Goal: Transaction & Acquisition: Purchase product/service

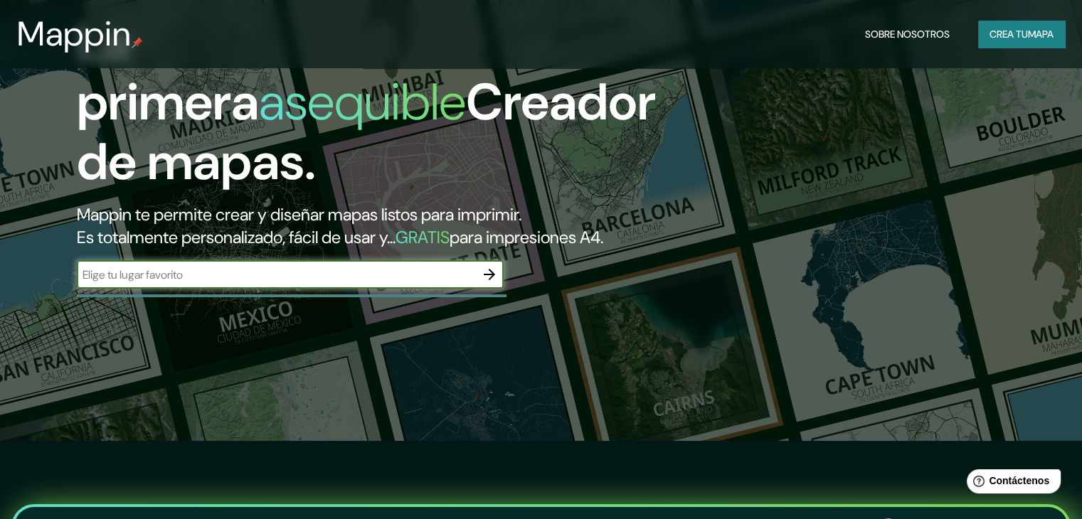
scroll to position [71, 0]
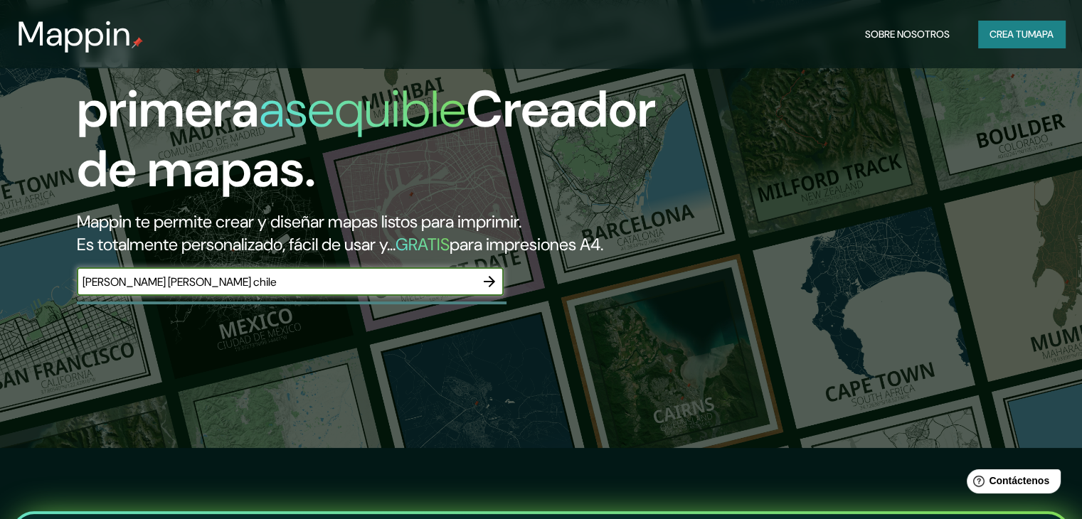
type input "[PERSON_NAME] [PERSON_NAME] chile"
click at [486, 290] on icon "button" at bounding box center [489, 281] width 17 height 17
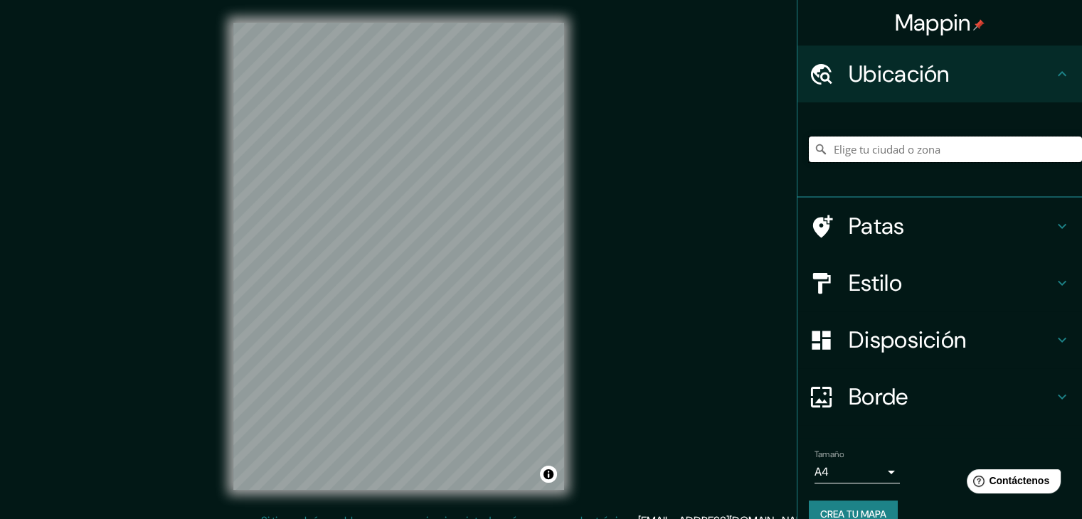
click at [853, 149] on input "Elige tu ciudad o zona" at bounding box center [945, 150] width 273 height 26
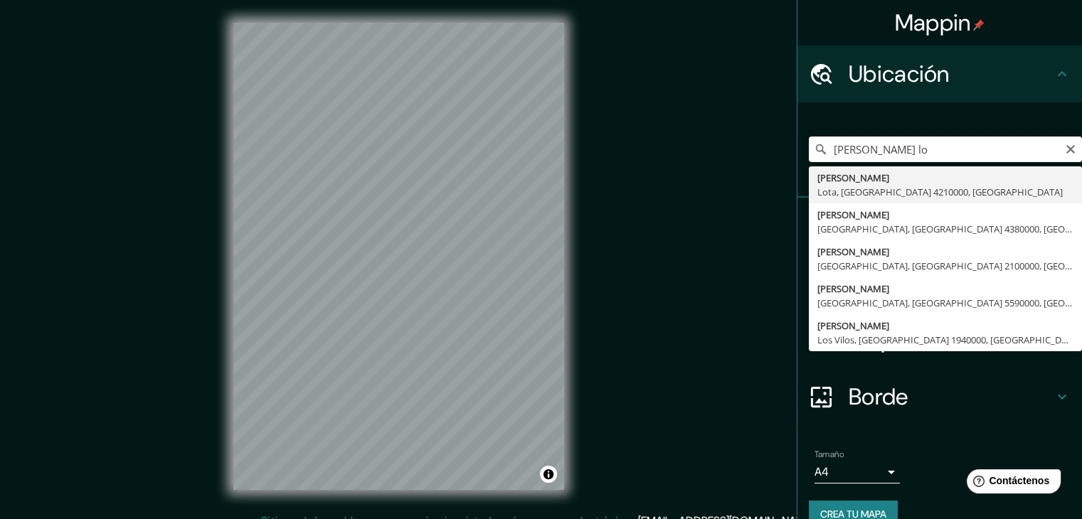
type input "[PERSON_NAME], [GEOGRAPHIC_DATA], [GEOGRAPHIC_DATA] 4210000, [GEOGRAPHIC_DATA]"
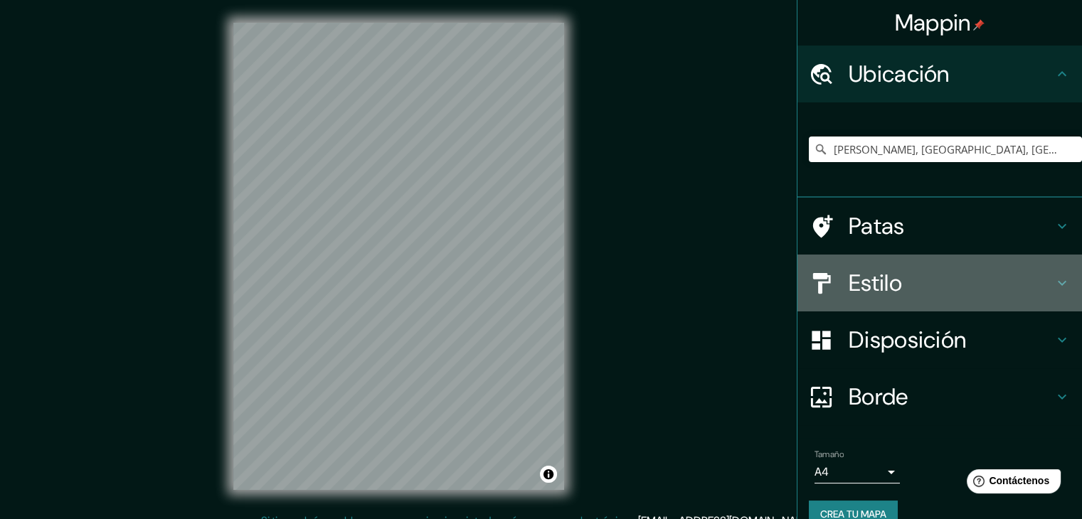
click at [1021, 277] on h4 "Estilo" at bounding box center [950, 283] width 205 height 28
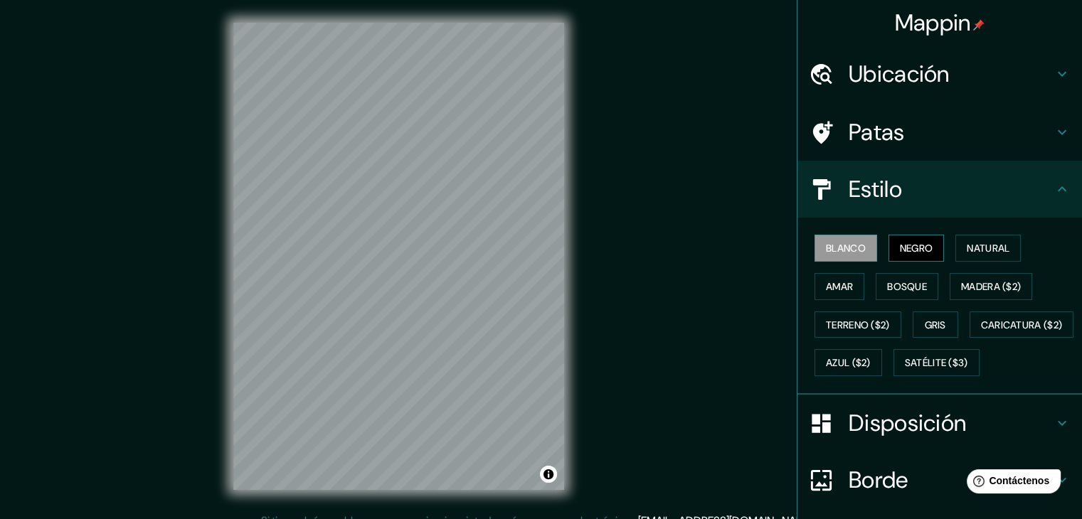
click at [902, 250] on font "Negro" at bounding box center [916, 248] width 33 height 13
click at [976, 235] on button "Natural" at bounding box center [987, 248] width 65 height 27
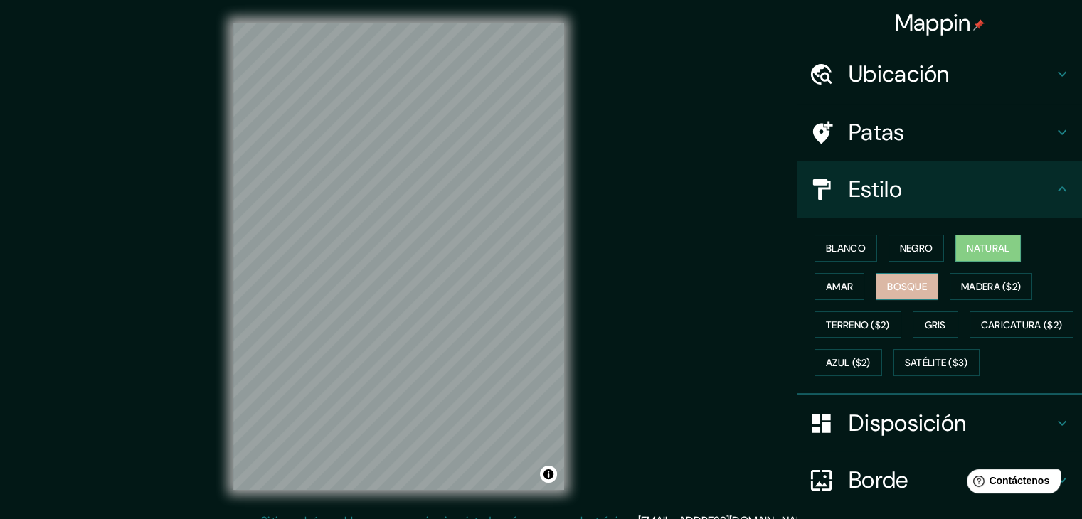
click at [890, 288] on font "Bosque" at bounding box center [907, 286] width 40 height 13
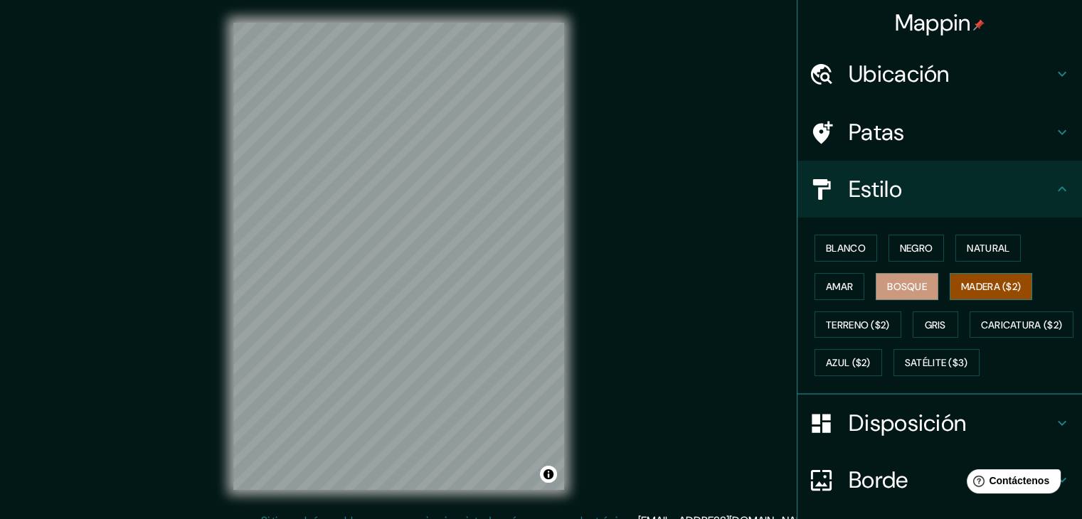
click at [967, 289] on font "Madera ($2)" at bounding box center [991, 286] width 60 height 13
click at [924, 319] on font "Gris" at bounding box center [934, 325] width 21 height 13
click at [961, 282] on font "Madera ($2)" at bounding box center [991, 286] width 60 height 13
click at [893, 376] on button "Satélite ($3)" at bounding box center [936, 362] width 86 height 27
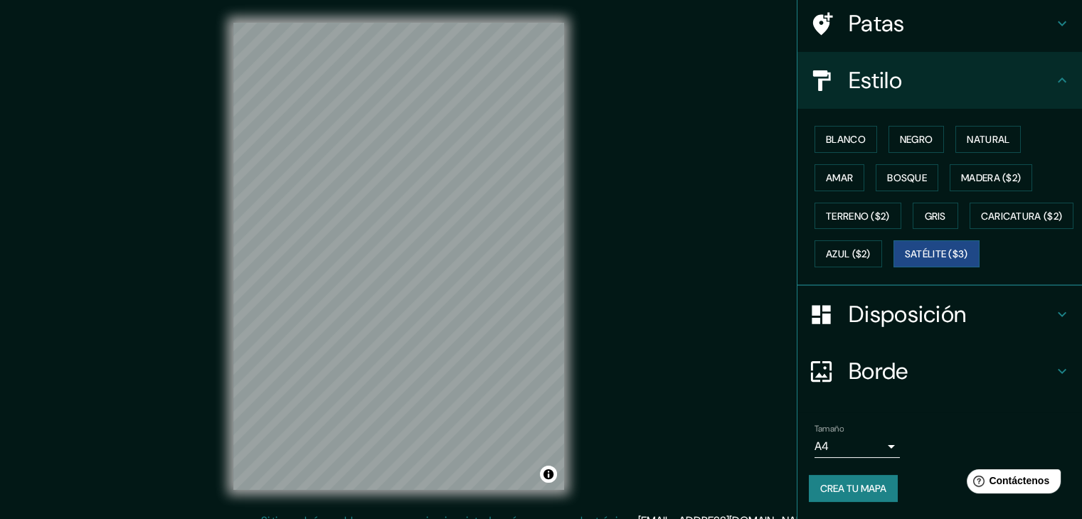
scroll to position [144, 0]
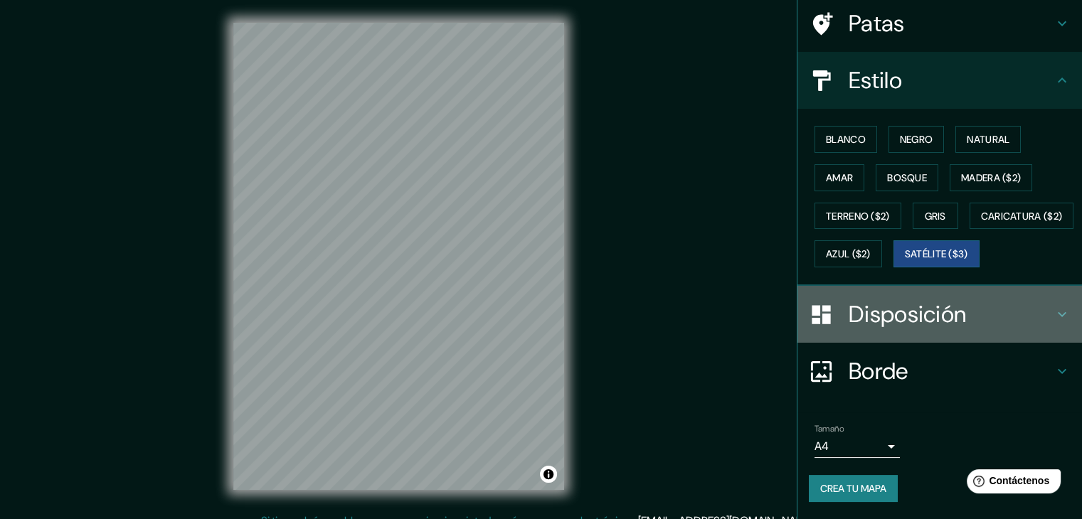
click at [1057, 314] on icon at bounding box center [1061, 314] width 9 height 5
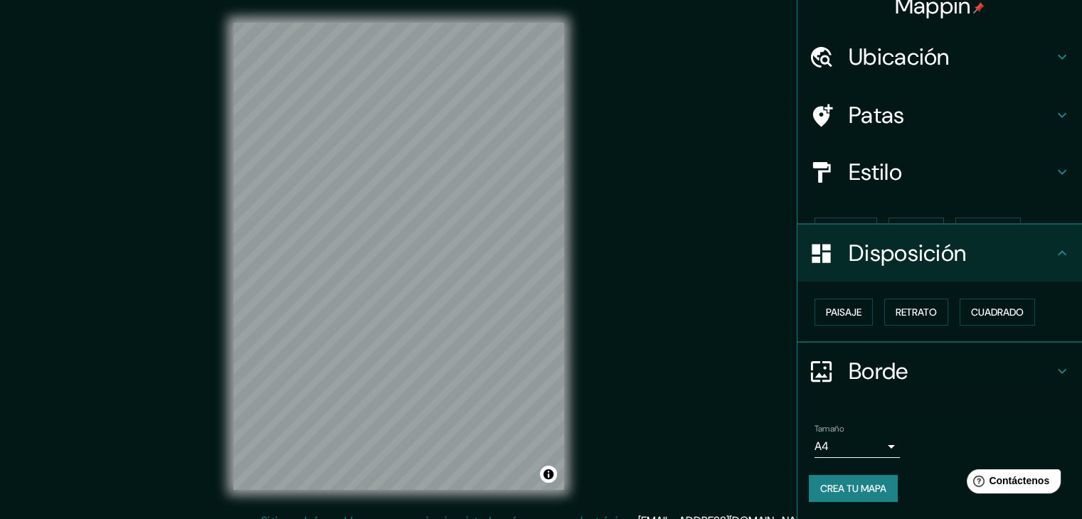
scroll to position [0, 0]
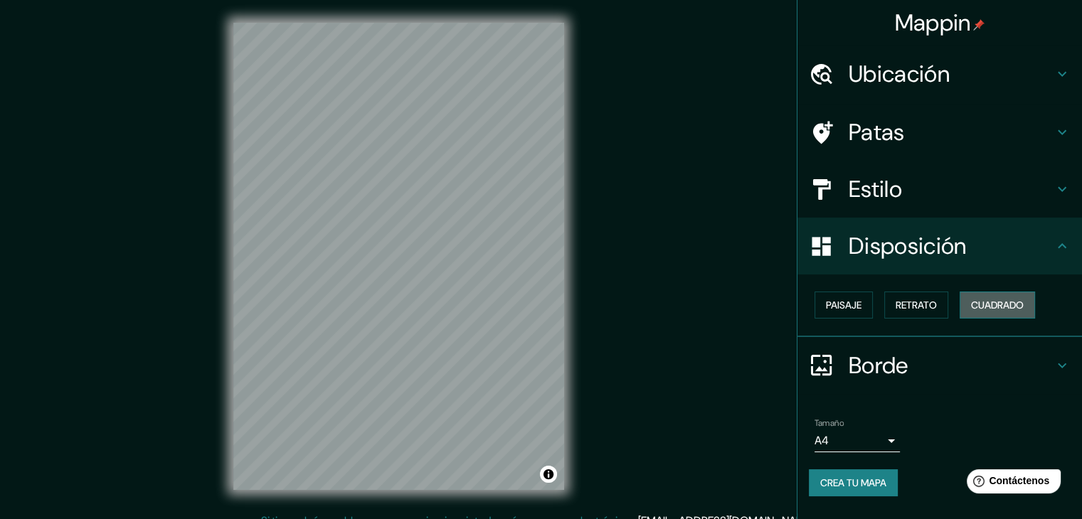
click at [1001, 299] on font "Cuadrado" at bounding box center [997, 305] width 53 height 13
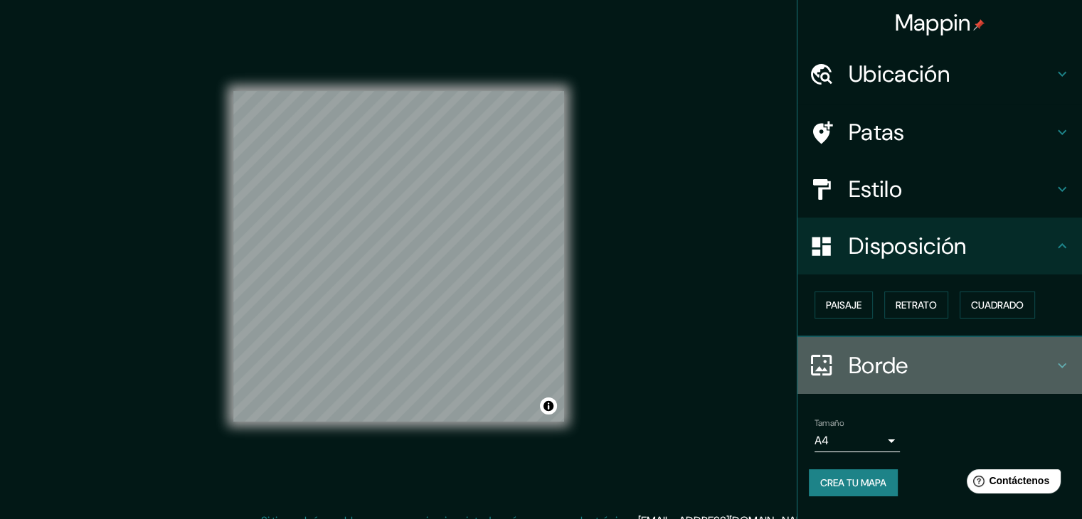
click at [1057, 367] on icon at bounding box center [1061, 365] width 17 height 17
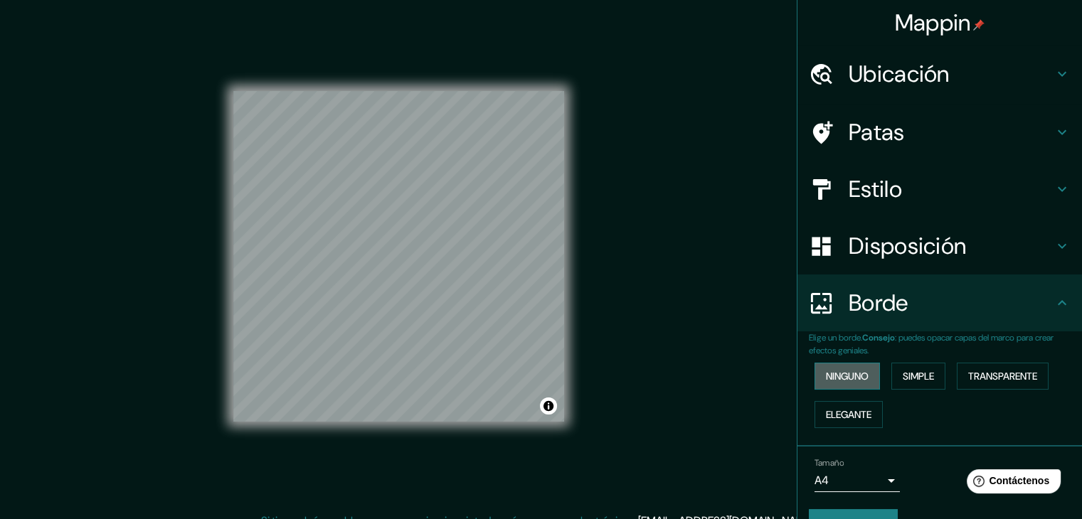
click at [859, 379] on font "Ninguno" at bounding box center [847, 376] width 43 height 13
click at [907, 379] on font "Simple" at bounding box center [917, 376] width 31 height 13
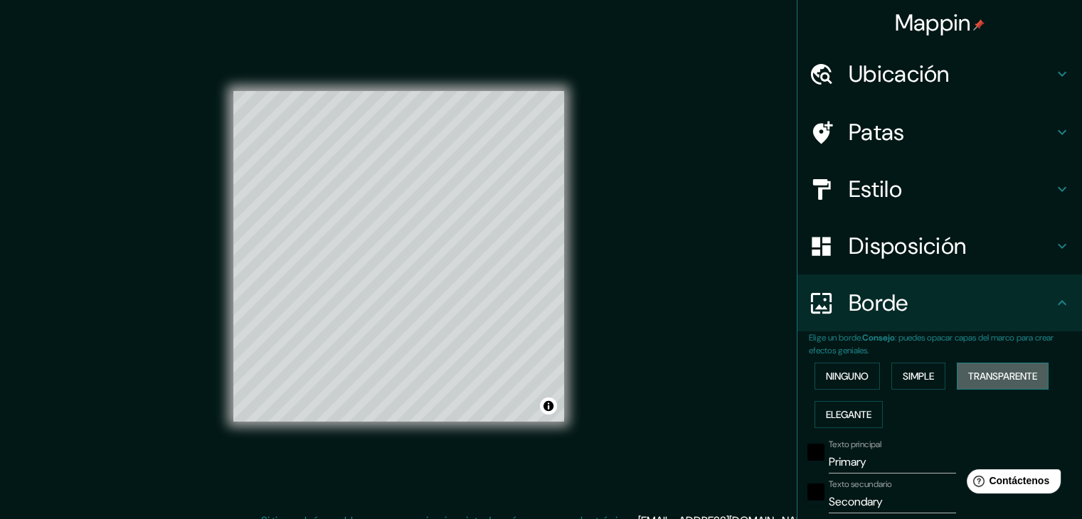
click at [980, 374] on font "Transparente" at bounding box center [1002, 376] width 69 height 13
click at [831, 410] on font "Elegante" at bounding box center [849, 414] width 46 height 13
click at [826, 379] on font "Ninguno" at bounding box center [847, 376] width 43 height 13
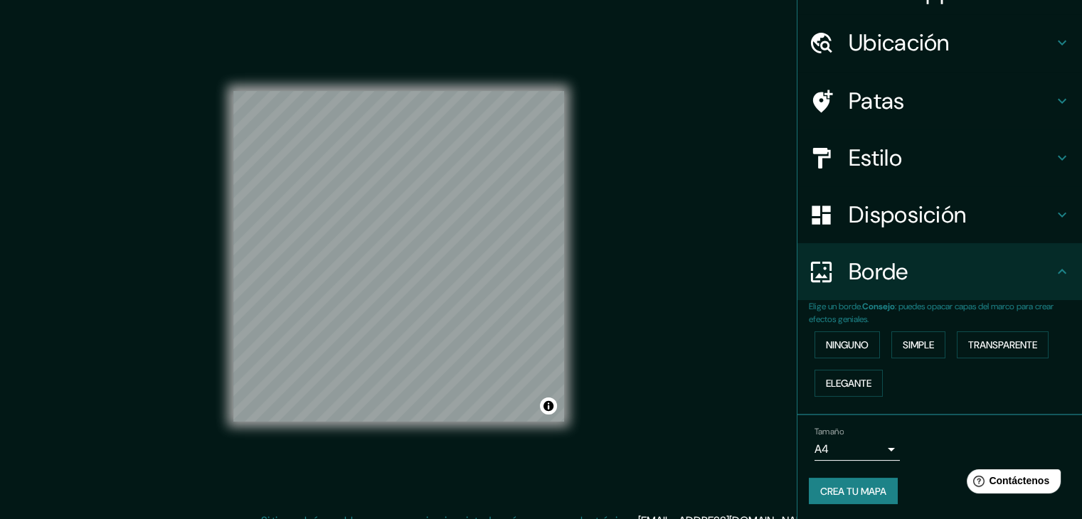
scroll to position [32, 0]
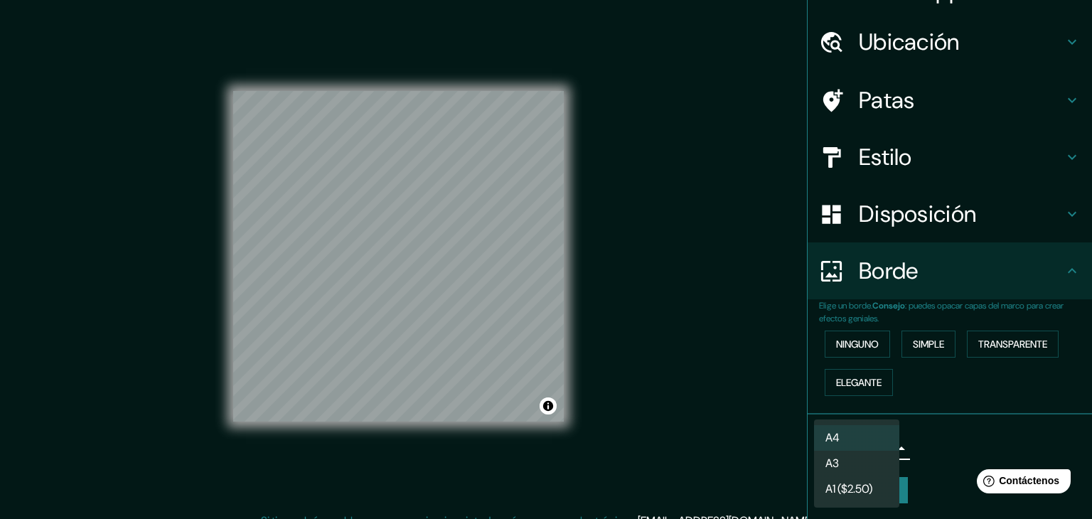
click at [877, 447] on body "Mappin Ubicación [PERSON_NAME], [GEOGRAPHIC_DATA], [GEOGRAPHIC_DATA] 4210000, […" at bounding box center [546, 259] width 1092 height 519
click at [872, 467] on li "A3" at bounding box center [856, 465] width 85 height 26
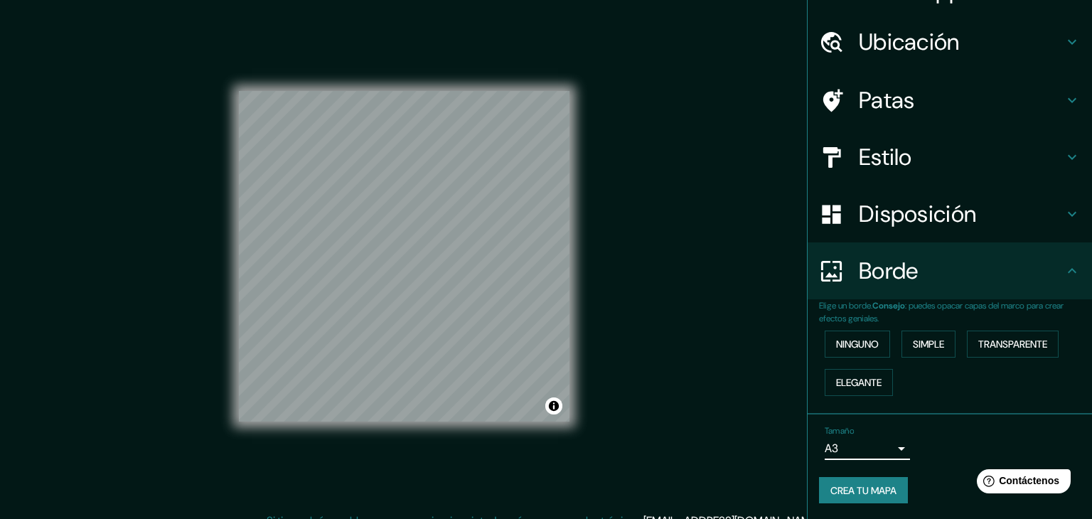
click at [878, 439] on body "Mappin Ubicación [PERSON_NAME], [GEOGRAPHIC_DATA], [GEOGRAPHIC_DATA] 4210000, […" at bounding box center [546, 259] width 1092 height 519
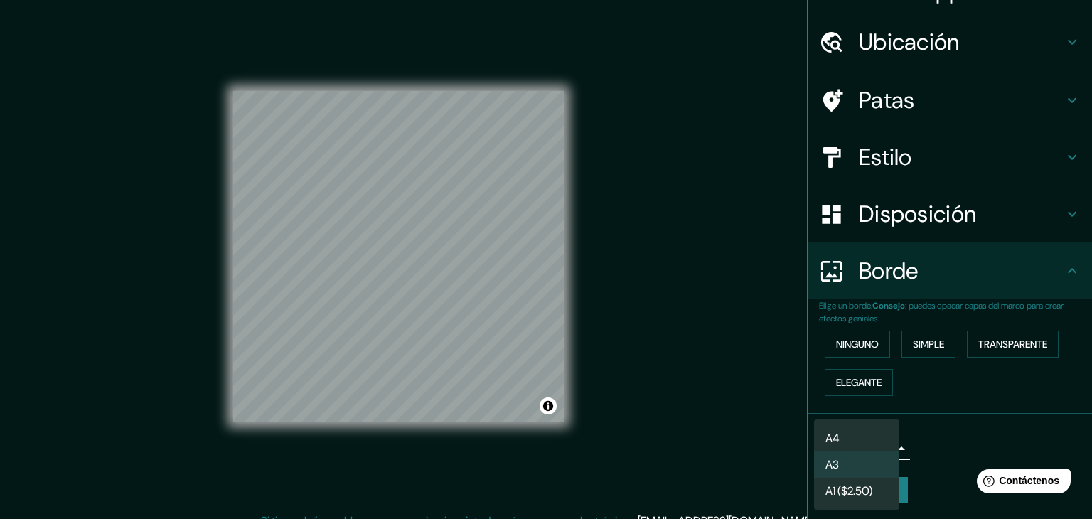
click at [871, 430] on li "A4" at bounding box center [856, 438] width 85 height 26
type input "single"
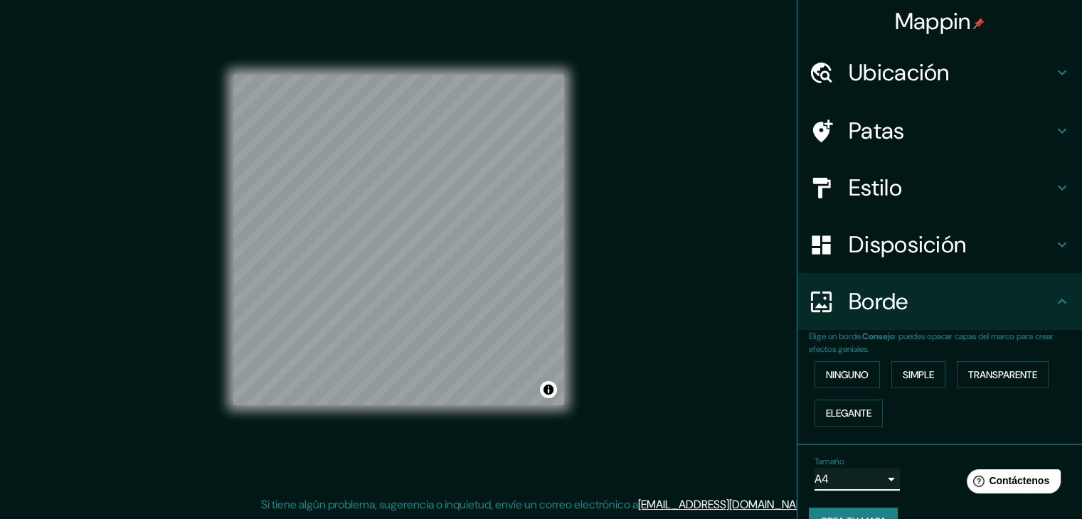
scroll to position [0, 0]
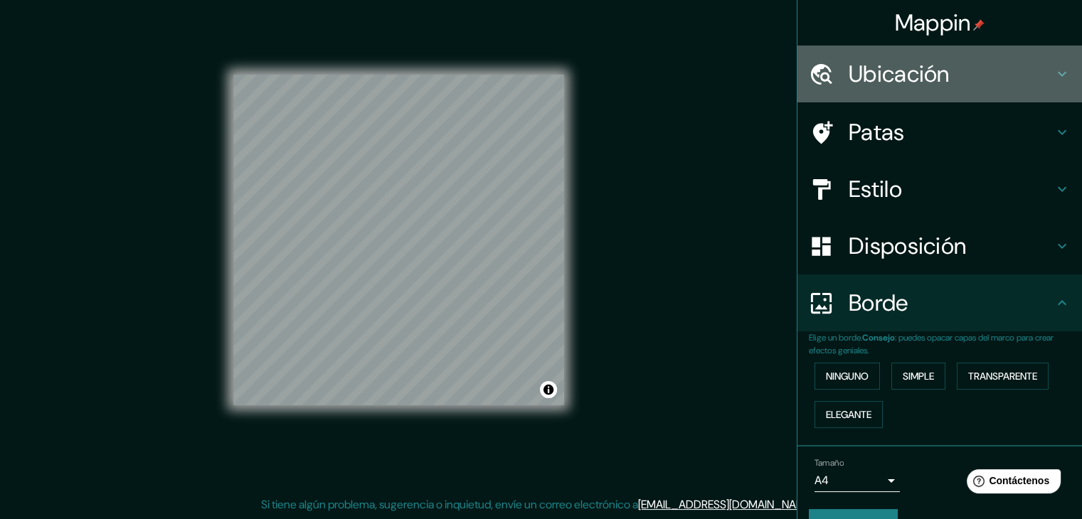
click at [1053, 75] on icon at bounding box center [1061, 73] width 17 height 17
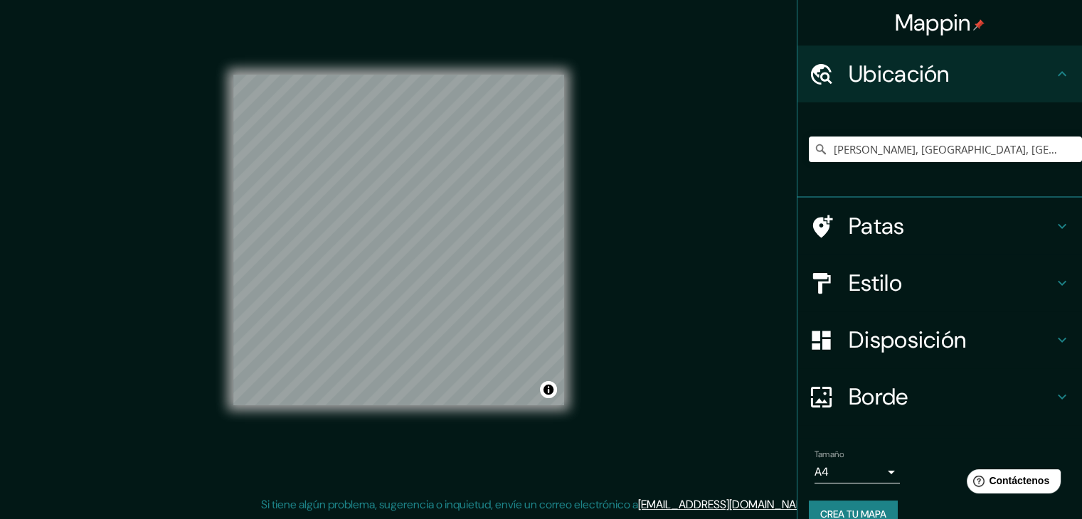
click at [1057, 75] on icon at bounding box center [1061, 73] width 9 height 5
click at [1030, 224] on h4 "Patas" at bounding box center [950, 226] width 205 height 28
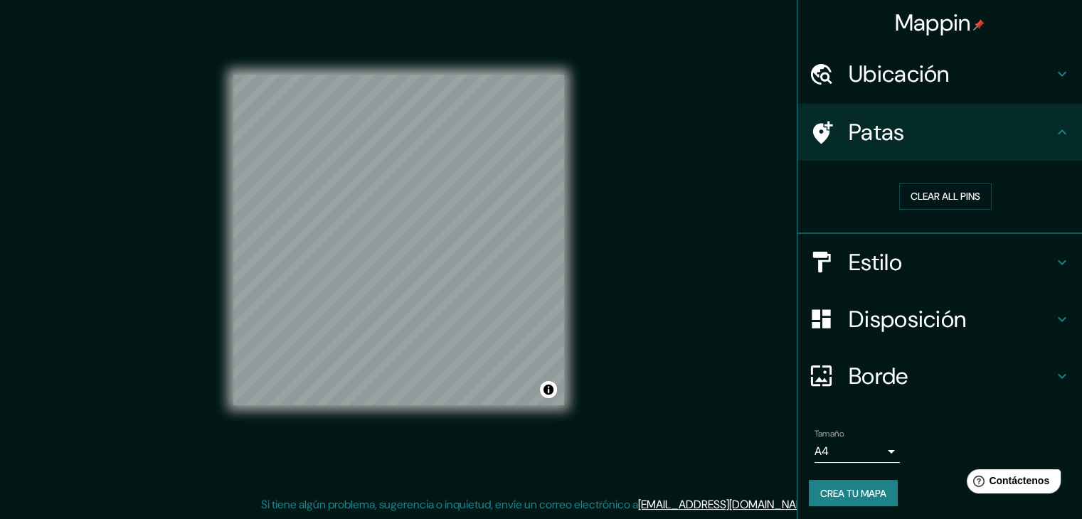
click at [1038, 313] on h4 "Disposición" at bounding box center [950, 319] width 205 height 28
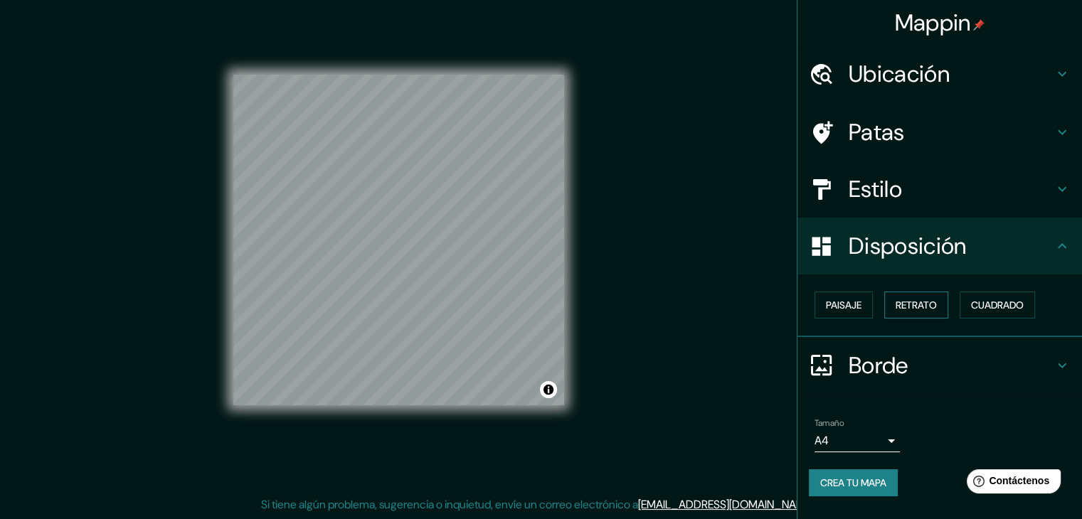
click at [924, 308] on font "Retrato" at bounding box center [915, 305] width 41 height 13
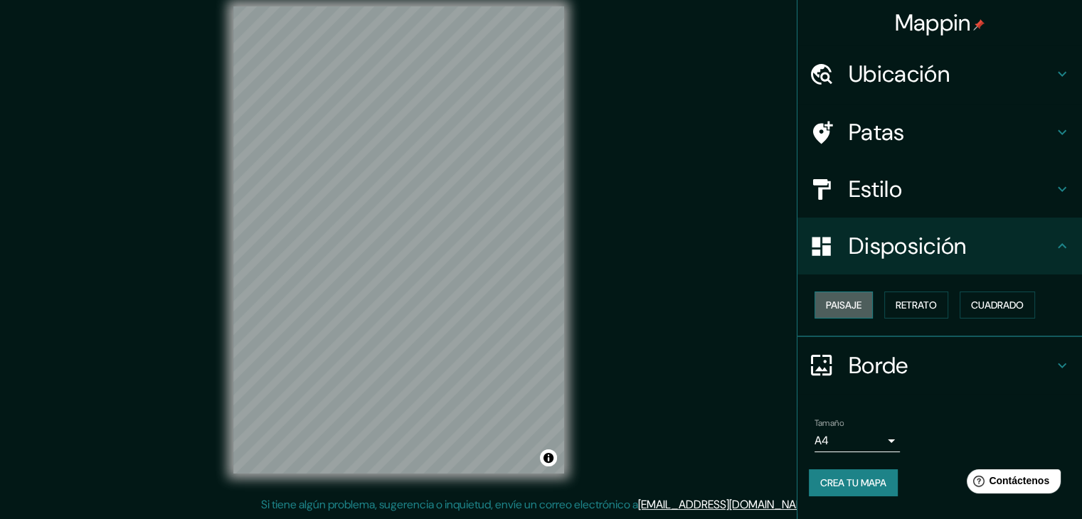
click at [839, 300] on font "Paisaje" at bounding box center [844, 305] width 36 height 13
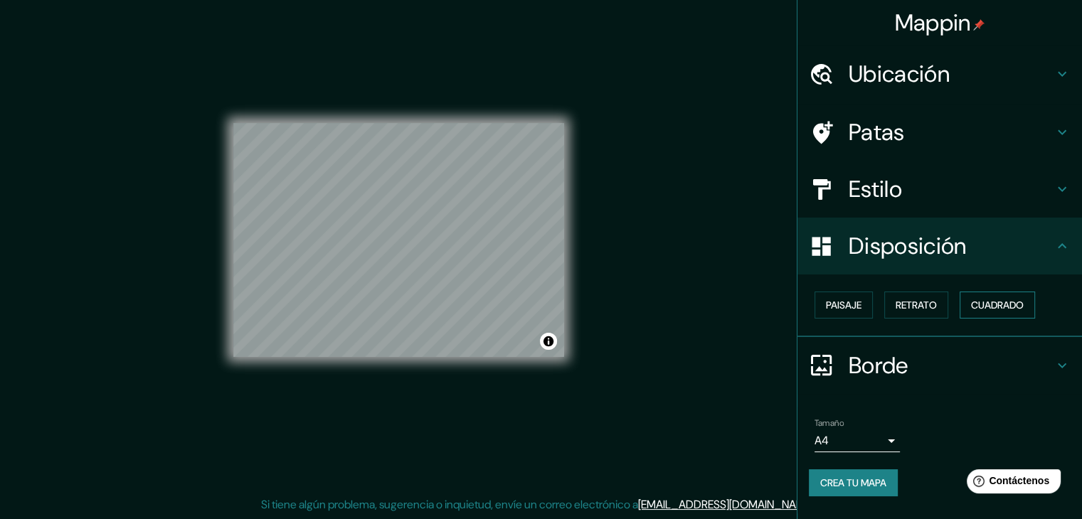
click at [1013, 302] on font "Cuadrado" at bounding box center [997, 305] width 53 height 13
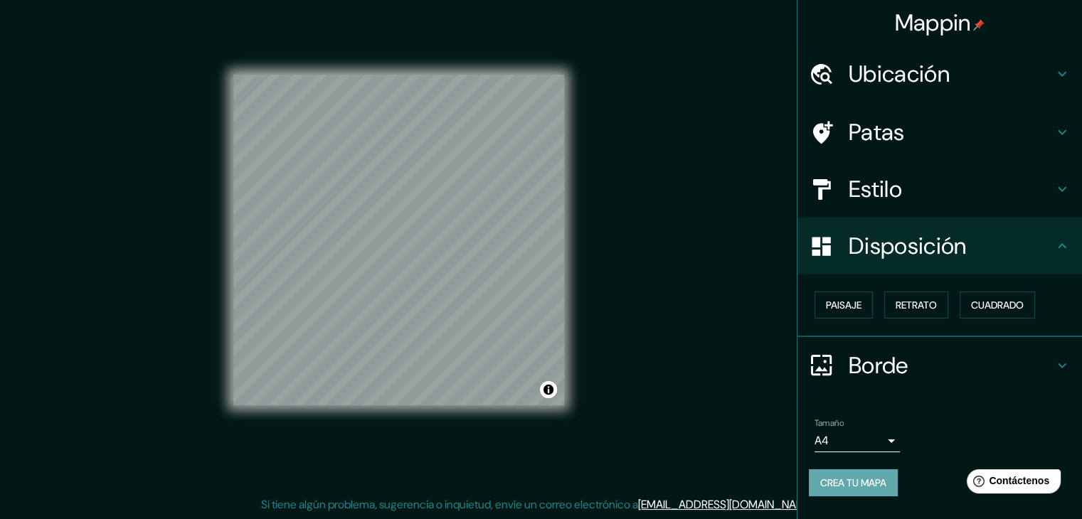
click at [821, 481] on font "Crea tu mapa" at bounding box center [853, 482] width 66 height 13
